Goal: Task Accomplishment & Management: Complete application form

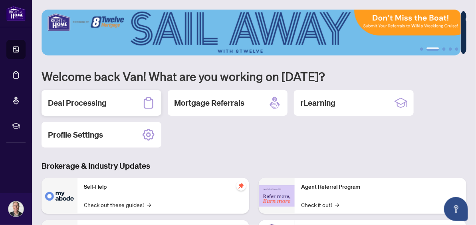
click at [73, 103] on h2 "Deal Processing" at bounding box center [77, 102] width 59 height 11
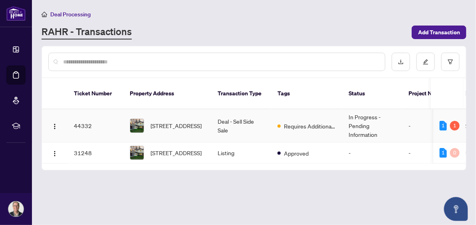
click at [226, 113] on td "Deal - Sell Side Sale" at bounding box center [241, 125] width 60 height 33
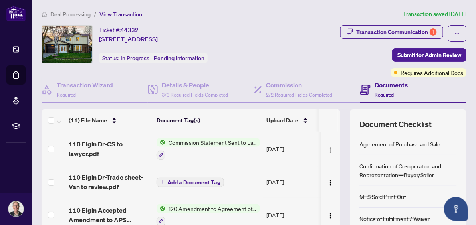
scroll to position [119, 0]
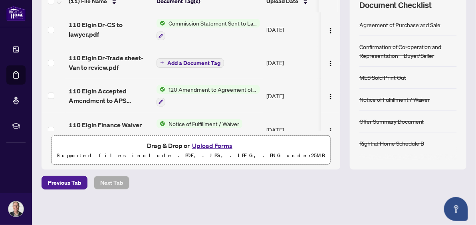
click at [197, 143] on button "Upload Forms" at bounding box center [212, 146] width 45 height 10
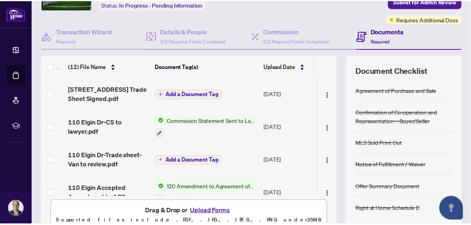
scroll to position [0, 0]
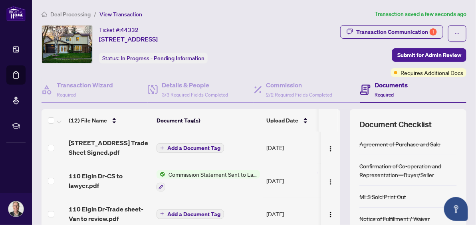
click at [186, 145] on span "Add a Document Tag" at bounding box center [193, 148] width 53 height 6
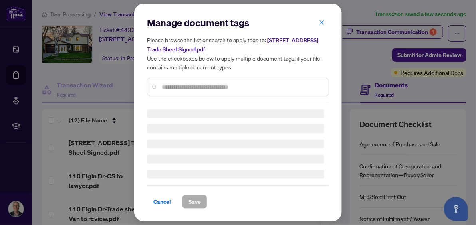
click at [173, 83] on input "text" at bounding box center [242, 87] width 161 height 9
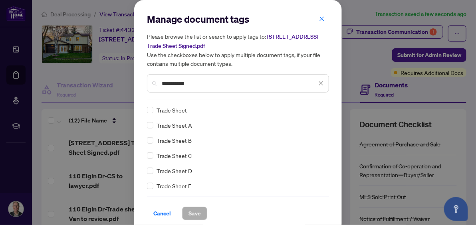
type input "**********"
click at [189, 213] on span "Save" at bounding box center [195, 213] width 12 height 13
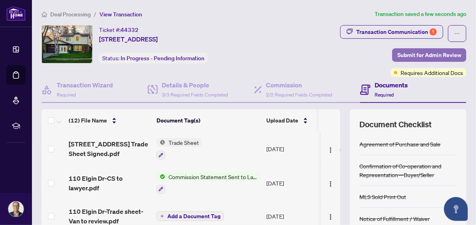
click at [411, 53] on span "Submit for Admin Review" at bounding box center [430, 55] width 64 height 13
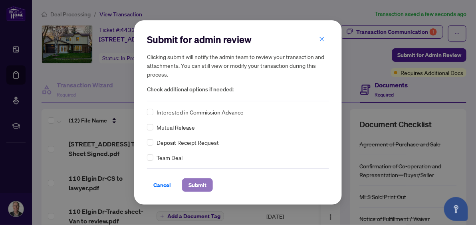
click at [193, 185] on span "Submit" at bounding box center [198, 185] width 18 height 13
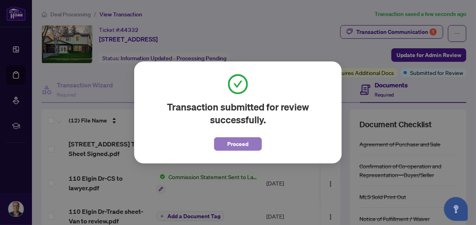
click at [245, 144] on span "Proceed" at bounding box center [238, 144] width 21 height 13
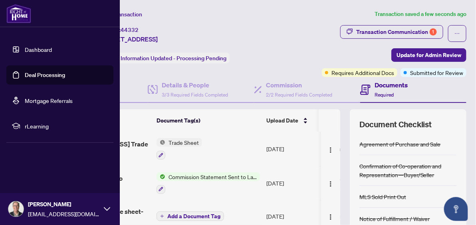
click at [17, 209] on img at bounding box center [15, 209] width 15 height 15
click at [24, 162] on span "Logout" at bounding box center [32, 161] width 18 height 13
